Goal: Task Accomplishment & Management: Manage account settings

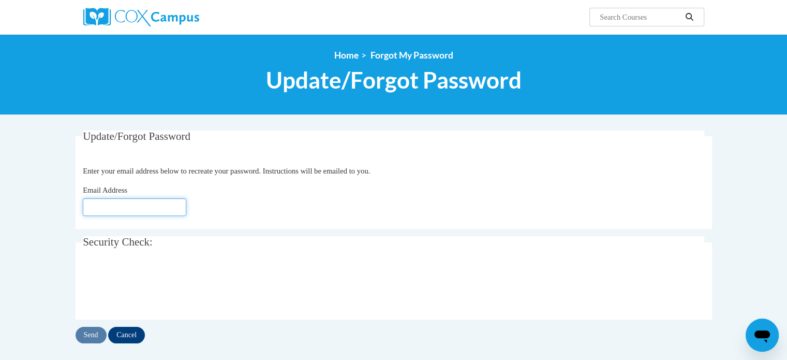
click at [121, 207] on input "Email Address" at bounding box center [134, 207] width 103 height 18
type input "[EMAIL_ADDRESS][DOMAIN_NAME]"
click at [94, 332] on input "Send" at bounding box center [91, 334] width 31 height 17
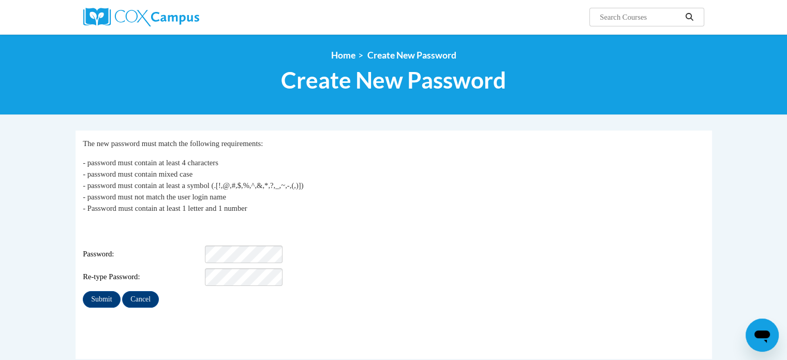
click at [186, 305] on fieldset "My Password The new password must match the following requirements: - password …" at bounding box center [394, 244] width 636 height 228
click at [105, 291] on input "Submit" at bounding box center [101, 299] width 37 height 17
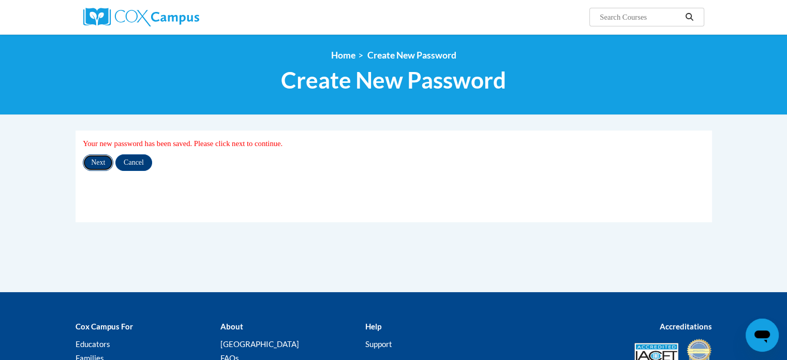
click at [101, 163] on input "Next" at bounding box center [98, 162] width 31 height 17
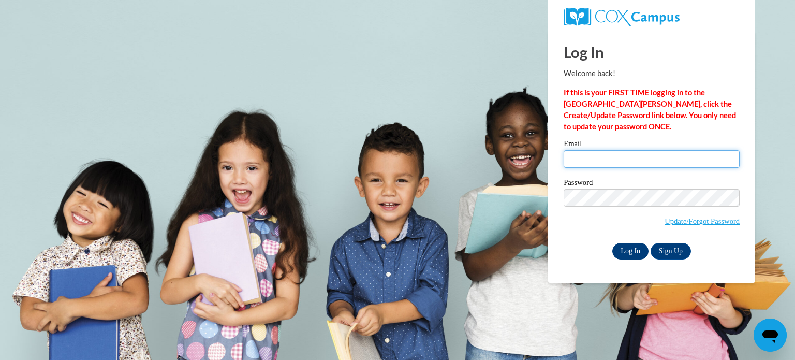
type input "[EMAIL_ADDRESS][DOMAIN_NAME]"
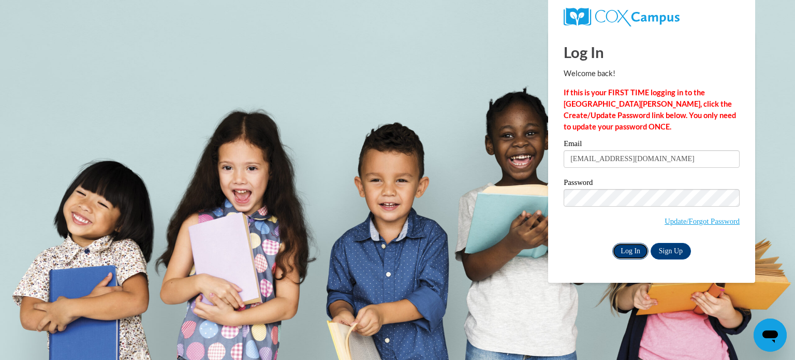
click at [628, 252] on input "Log In" at bounding box center [630, 251] width 36 height 17
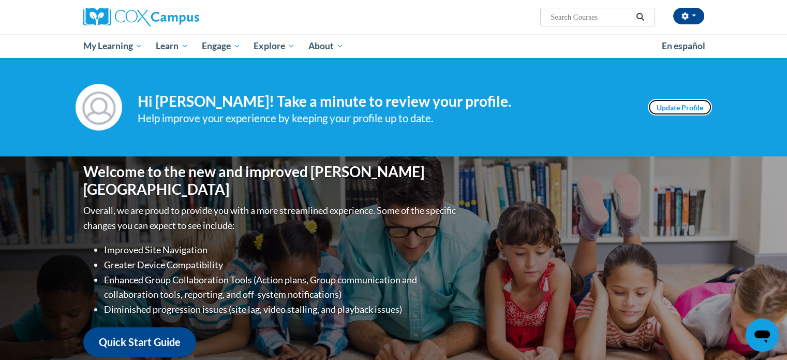
click at [694, 102] on link "Update Profile" at bounding box center [680, 107] width 64 height 17
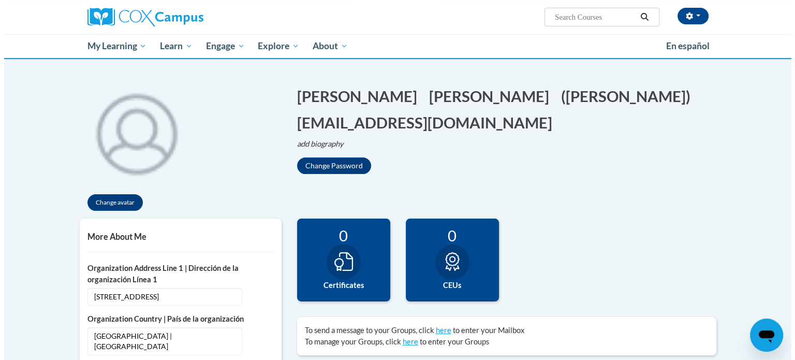
scroll to position [81, 0]
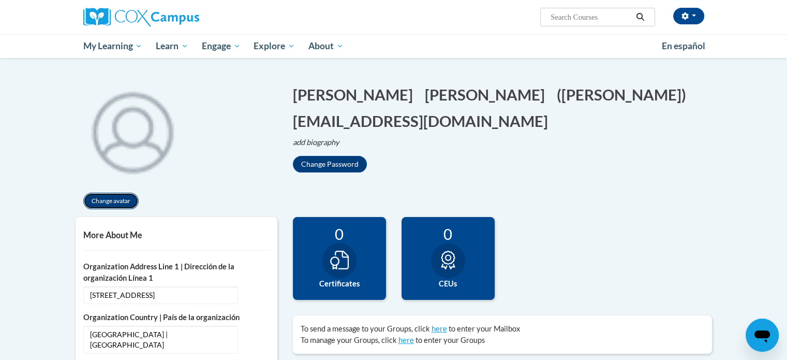
click at [116, 197] on button "Change avatar" at bounding box center [110, 200] width 55 height 17
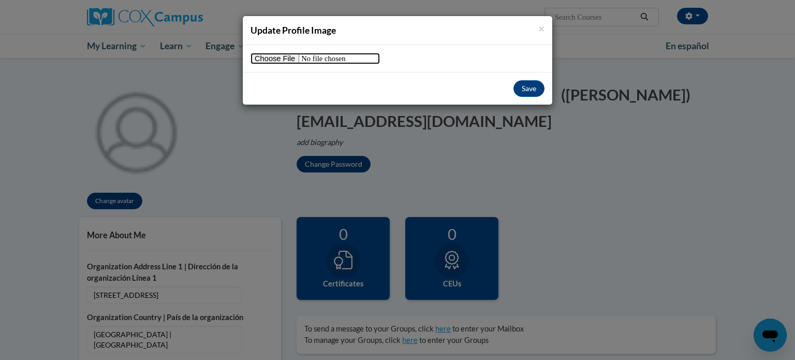
click at [284, 57] on input "file" at bounding box center [314, 58] width 129 height 11
